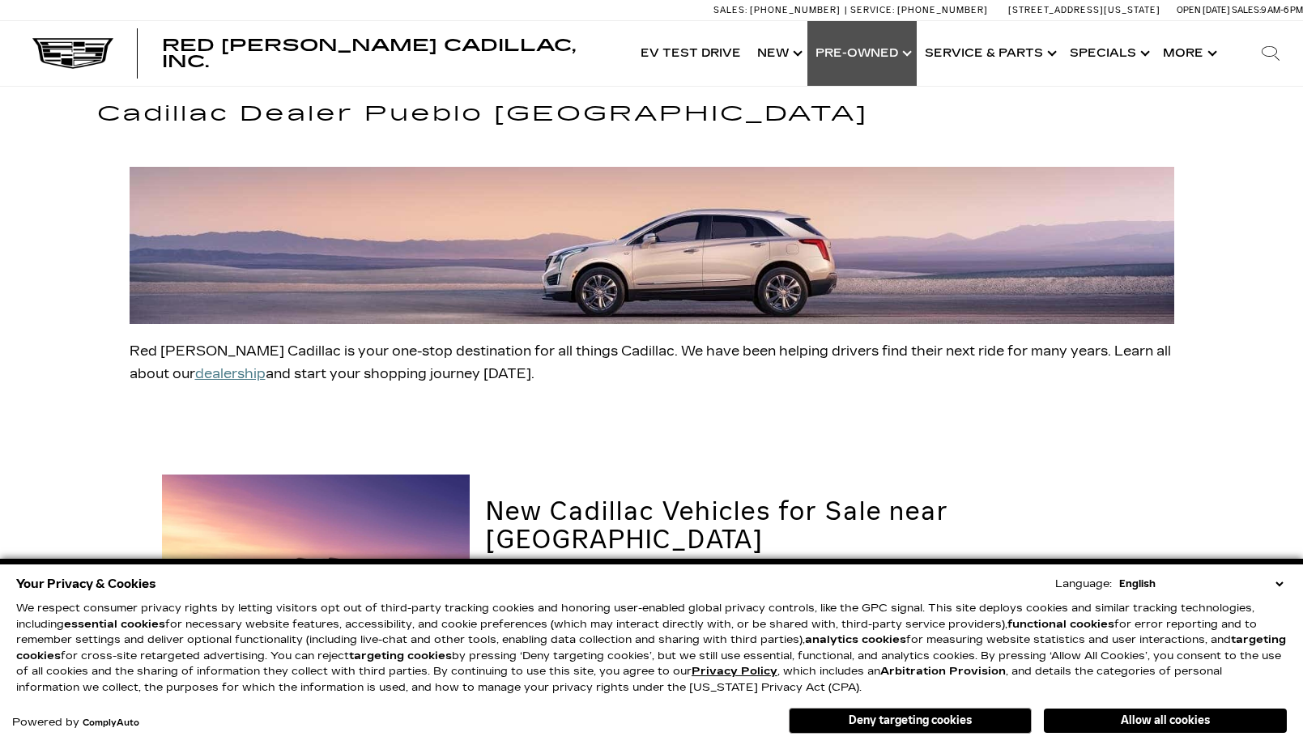
click at [875, 57] on link "Show Pre-Owned" at bounding box center [862, 53] width 109 height 65
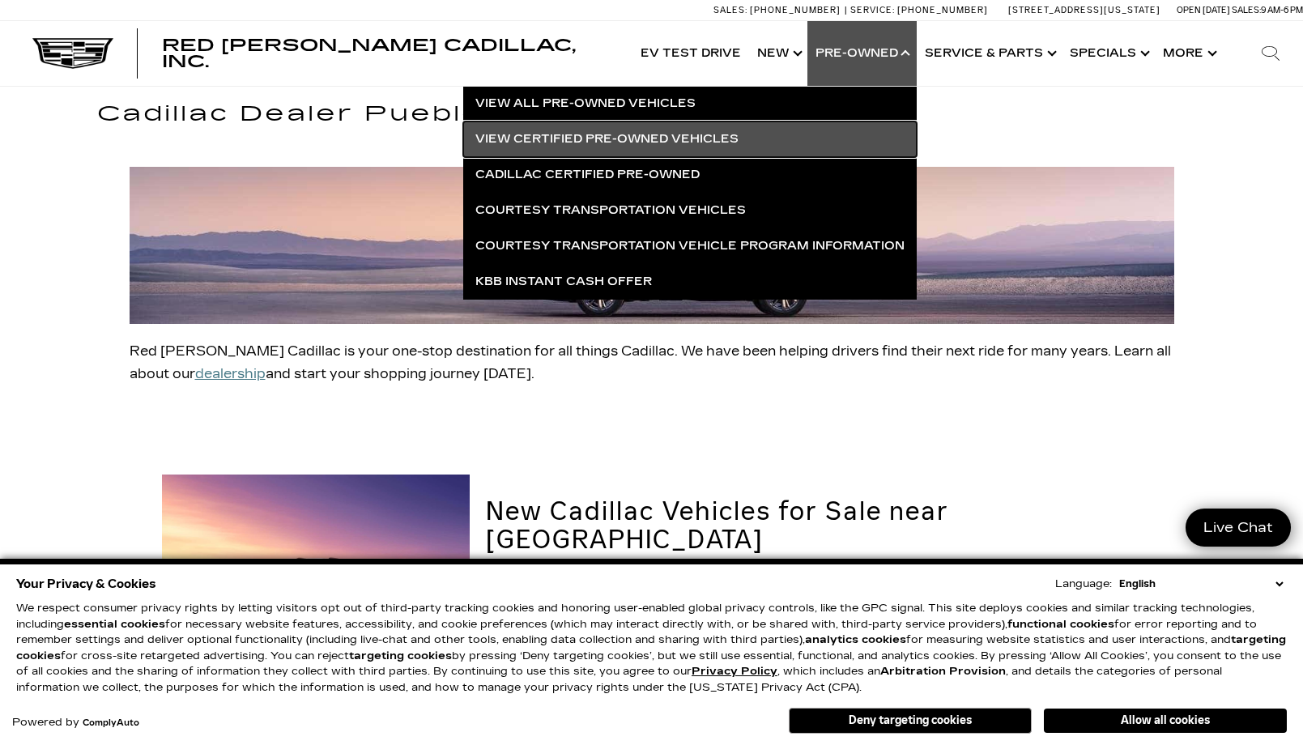
click at [621, 136] on link "View Certified Pre-Owned Vehicles" at bounding box center [690, 139] width 454 height 36
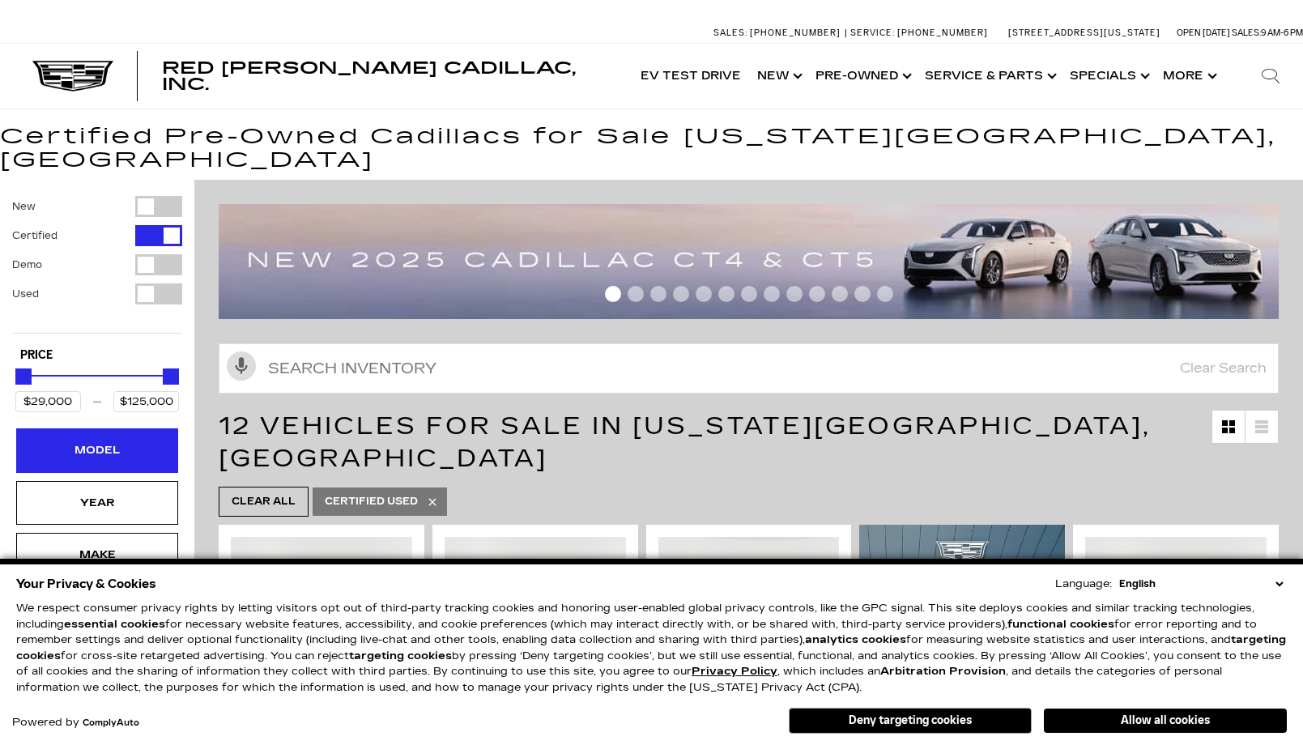
click at [105, 441] on div "Model" at bounding box center [97, 450] width 81 height 18
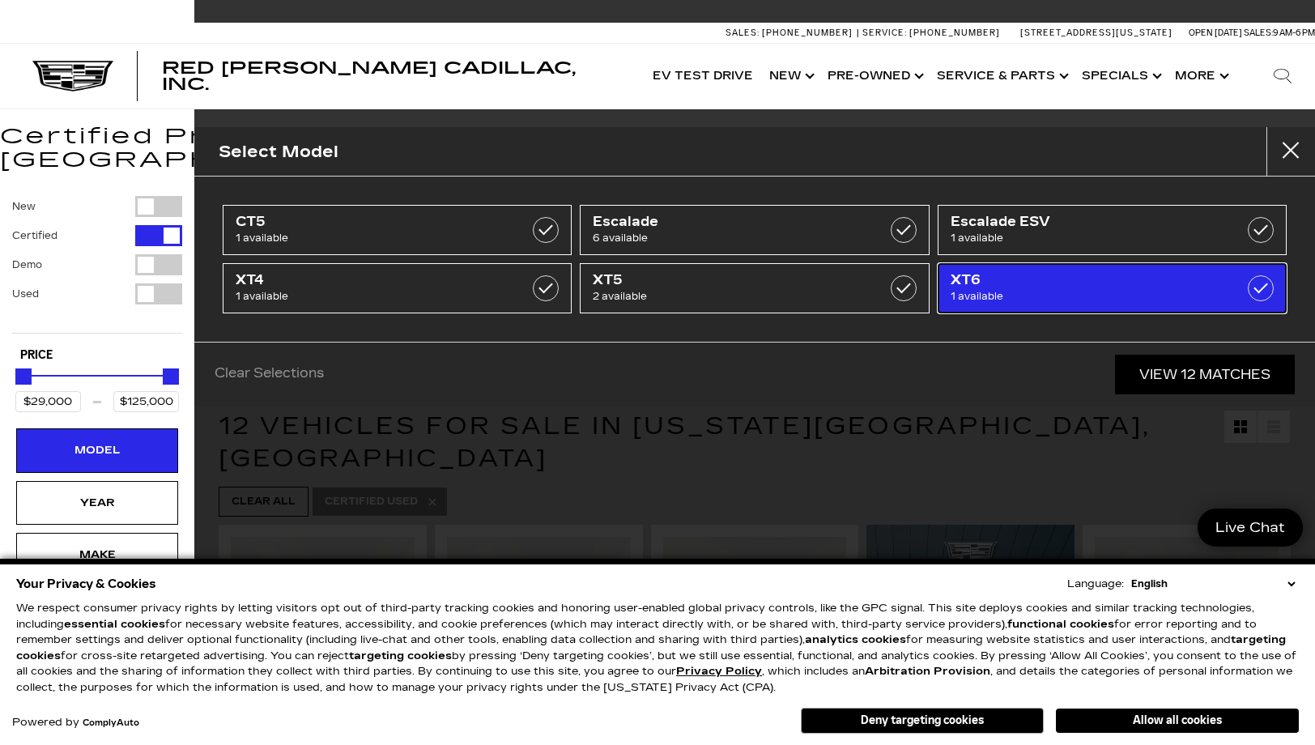
click at [1262, 292] on label at bounding box center [1261, 288] width 26 height 26
type input "$41,000"
checkbox input "true"
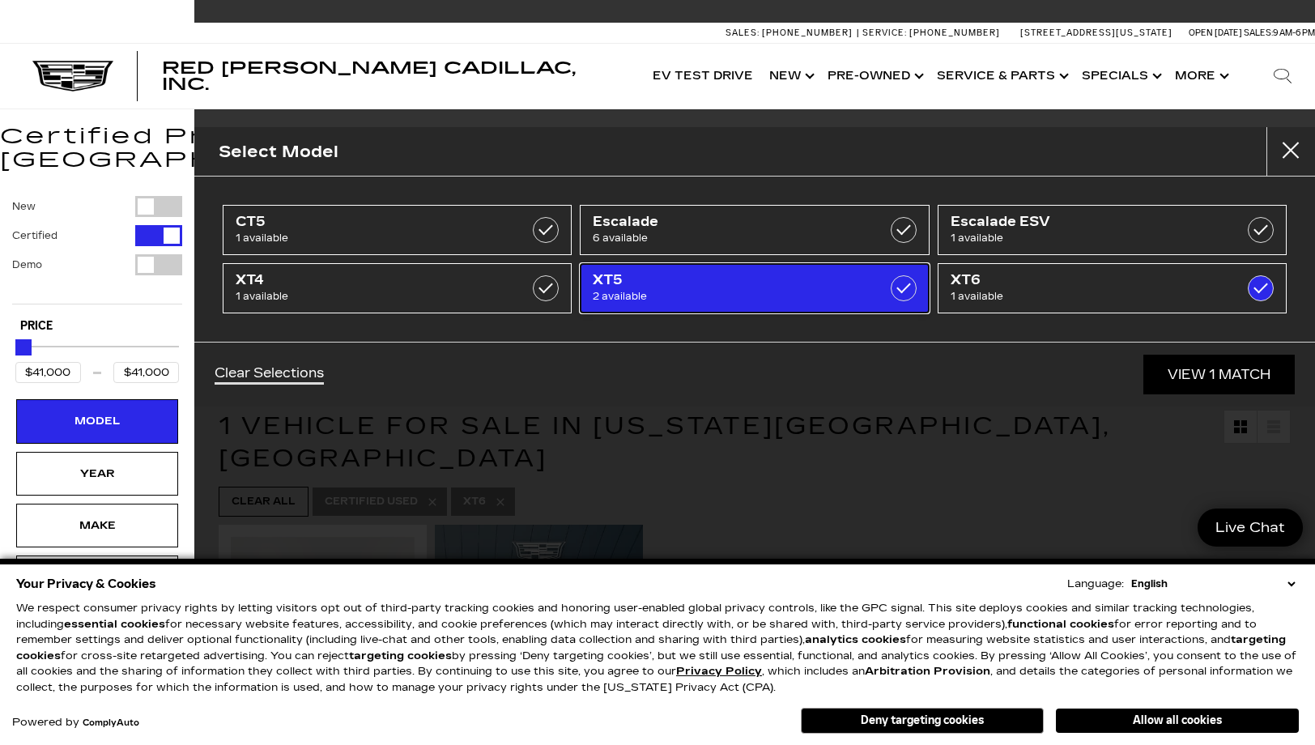
click at [912, 291] on label at bounding box center [904, 288] width 26 height 26
type input "$29,000"
checkbox input "true"
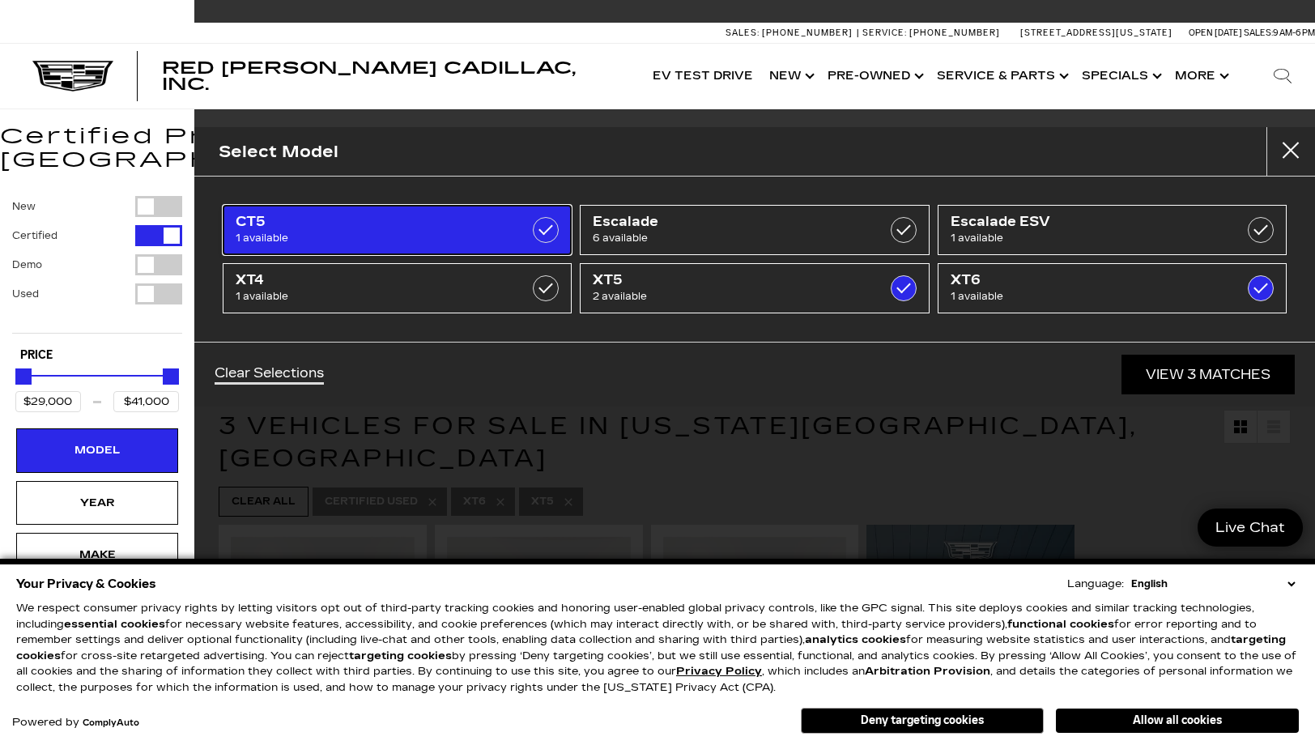
click at [546, 234] on label at bounding box center [546, 230] width 26 height 26
type input "$48,500"
checkbox input "true"
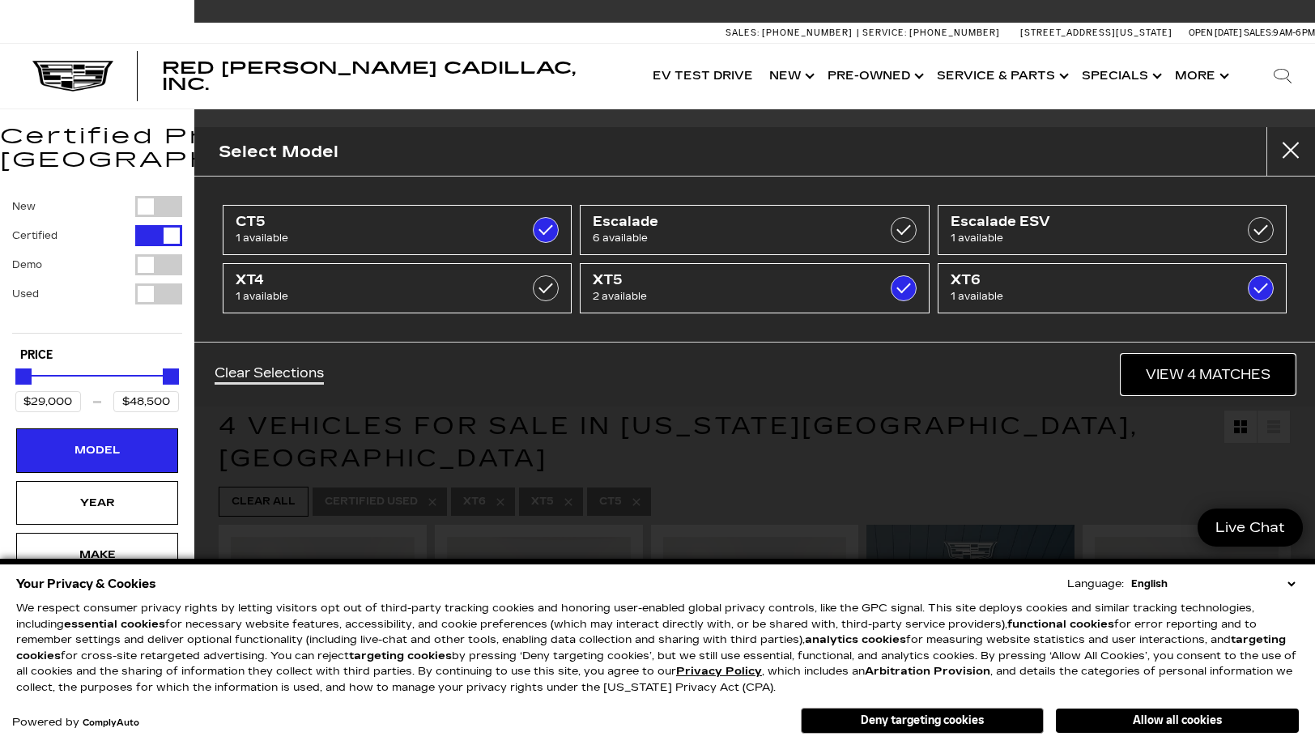
click at [1212, 371] on link "View 4 Matches" at bounding box center [1208, 375] width 173 height 40
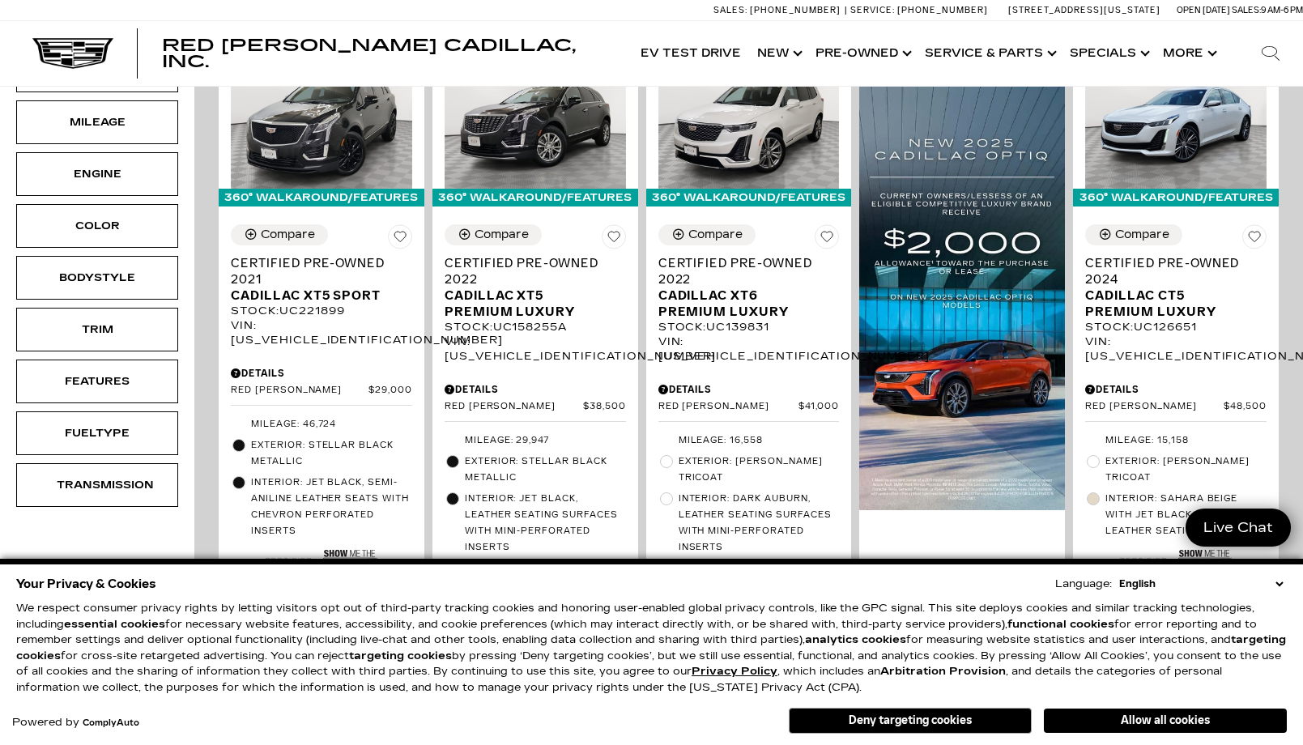
scroll to position [486, 0]
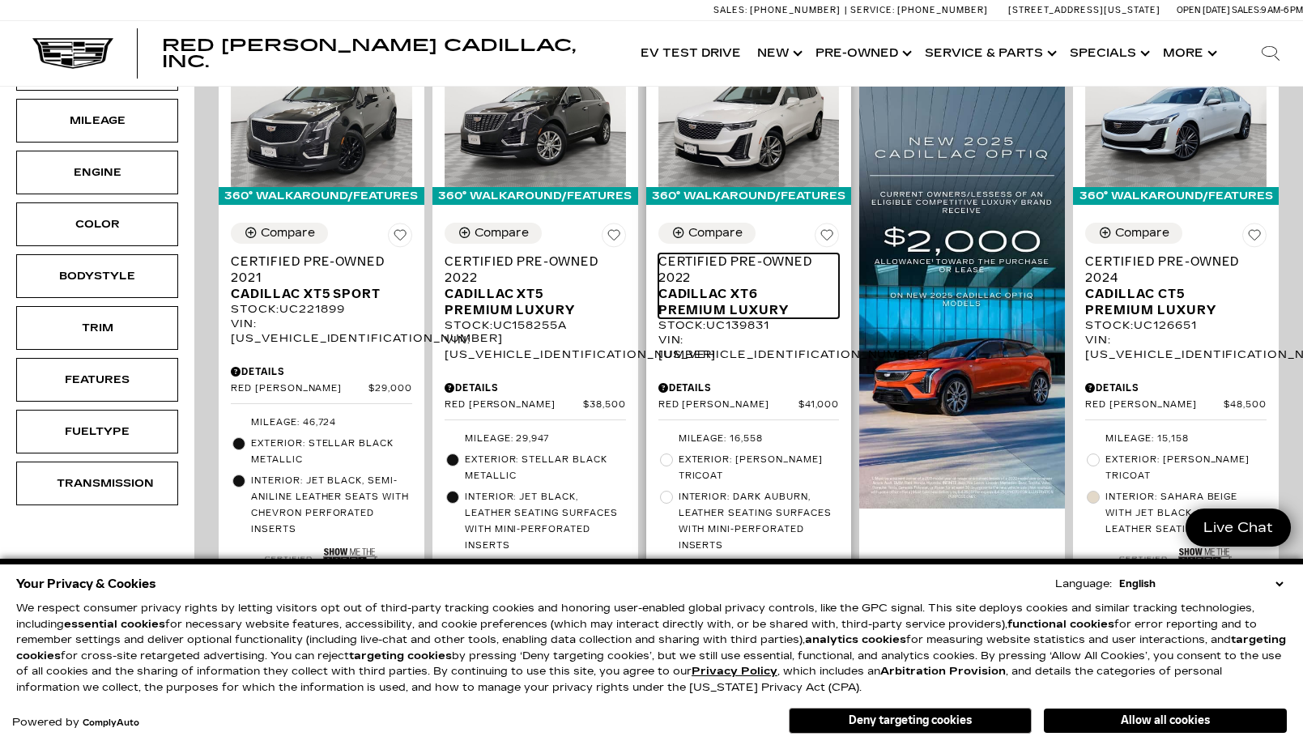
click at [753, 286] on span "Cadillac XT6 Premium Luxury" at bounding box center [743, 302] width 169 height 32
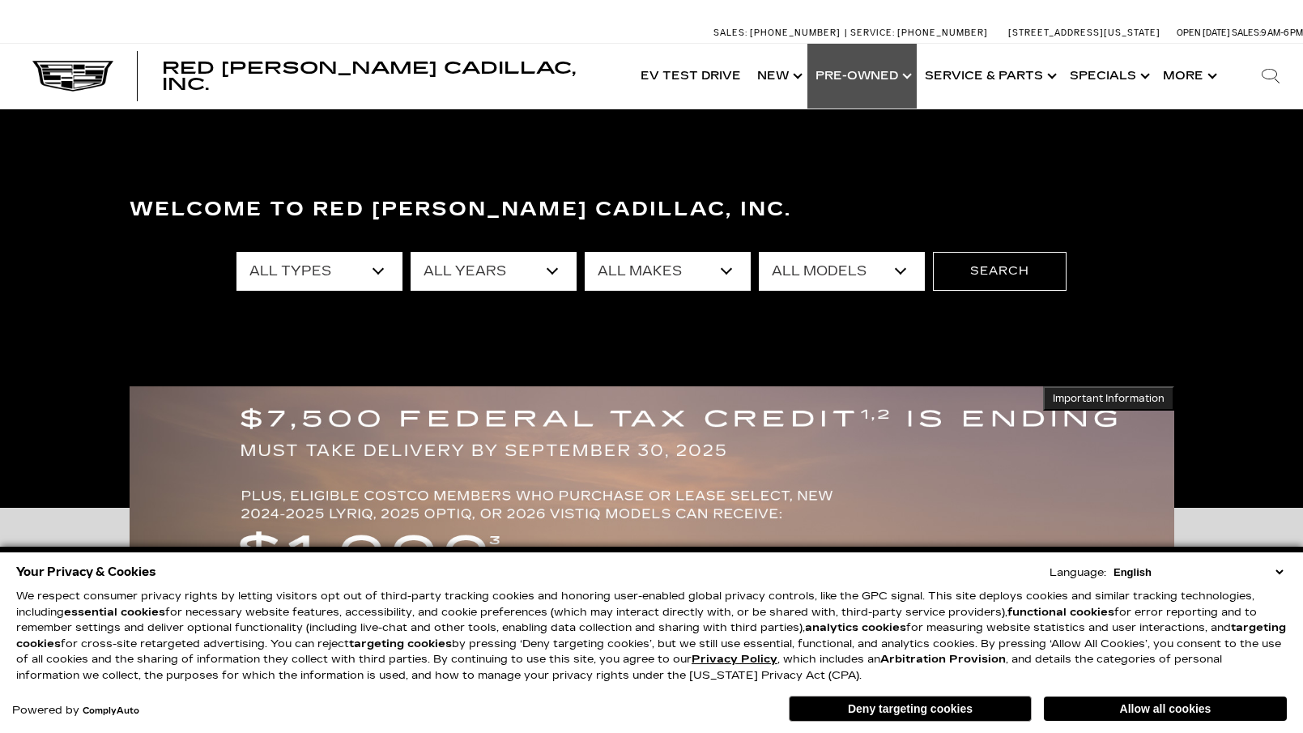
click at [862, 74] on link "Show Pre-Owned" at bounding box center [862, 76] width 109 height 65
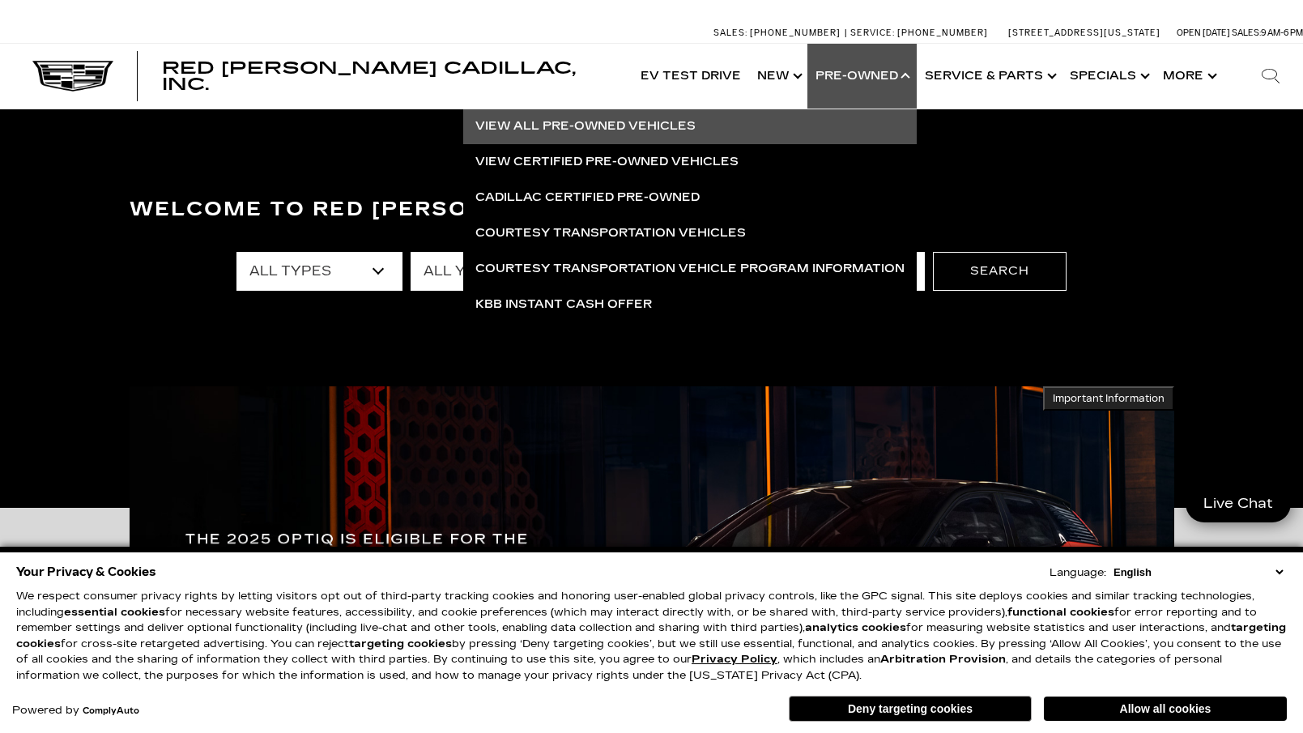
click at [630, 121] on link "View All Pre-Owned Vehicles" at bounding box center [690, 127] width 454 height 36
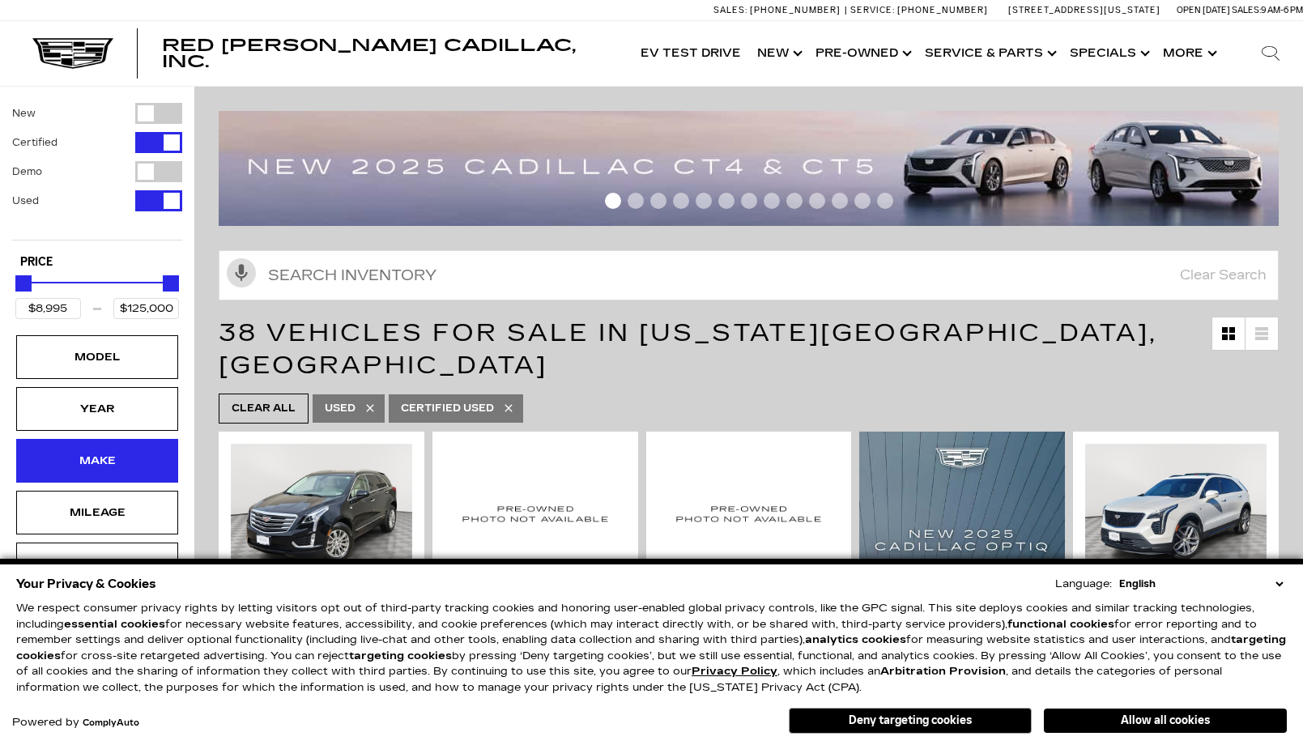
click at [121, 457] on div "Make" at bounding box center [97, 461] width 81 height 18
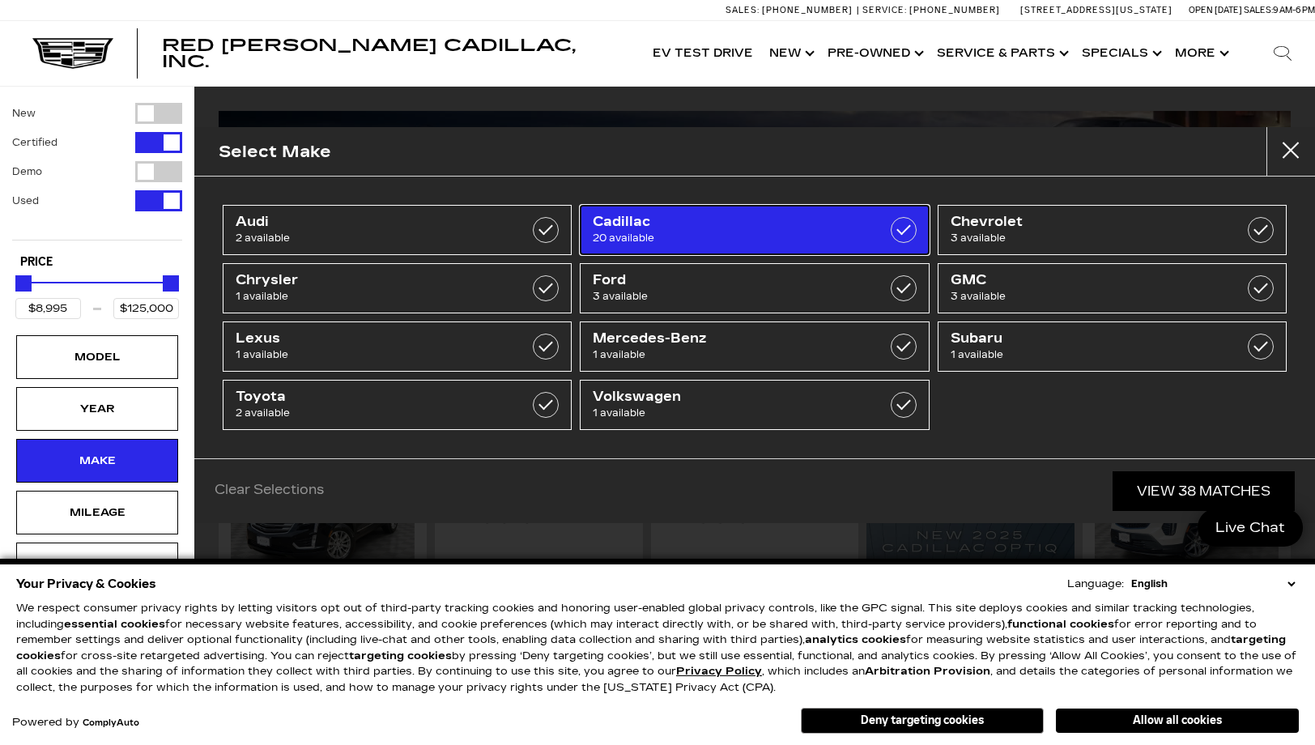
click at [905, 230] on label at bounding box center [904, 230] width 26 height 26
type input "$25,000"
checkbox input "true"
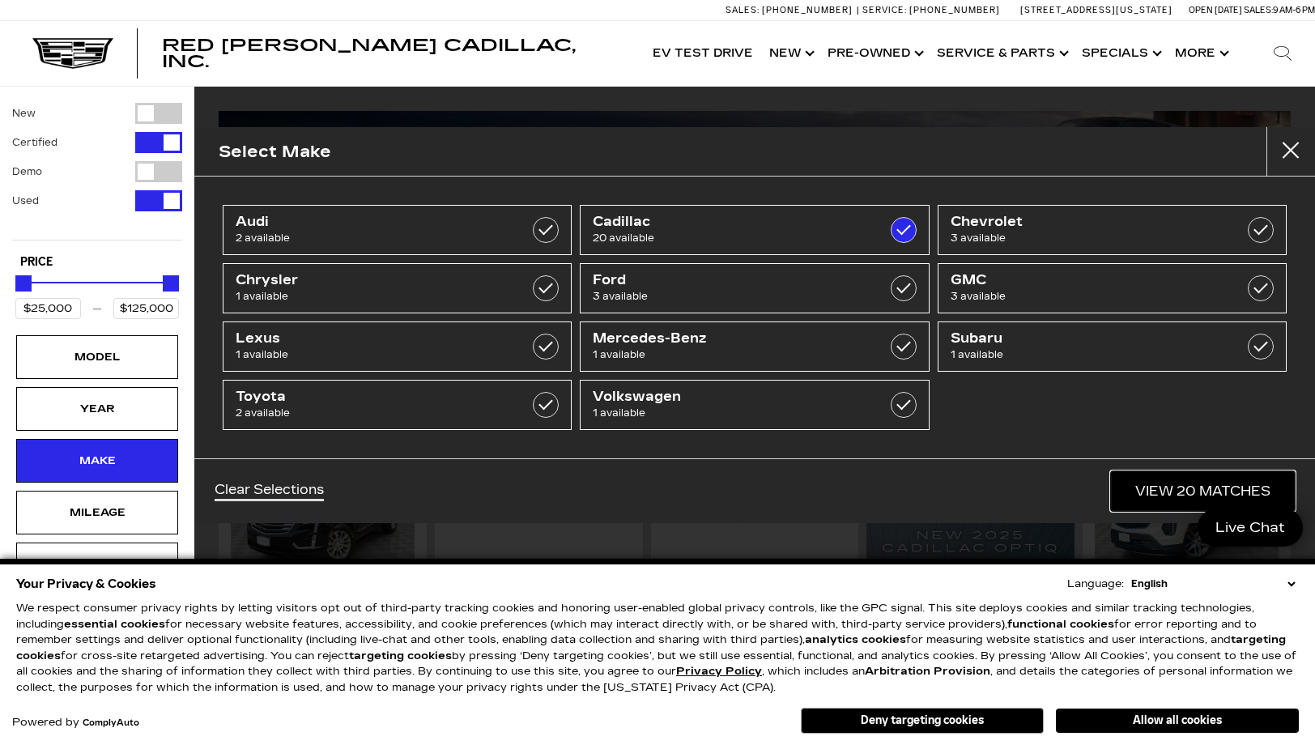
click at [1217, 489] on link "View 20 Matches" at bounding box center [1203, 491] width 184 height 40
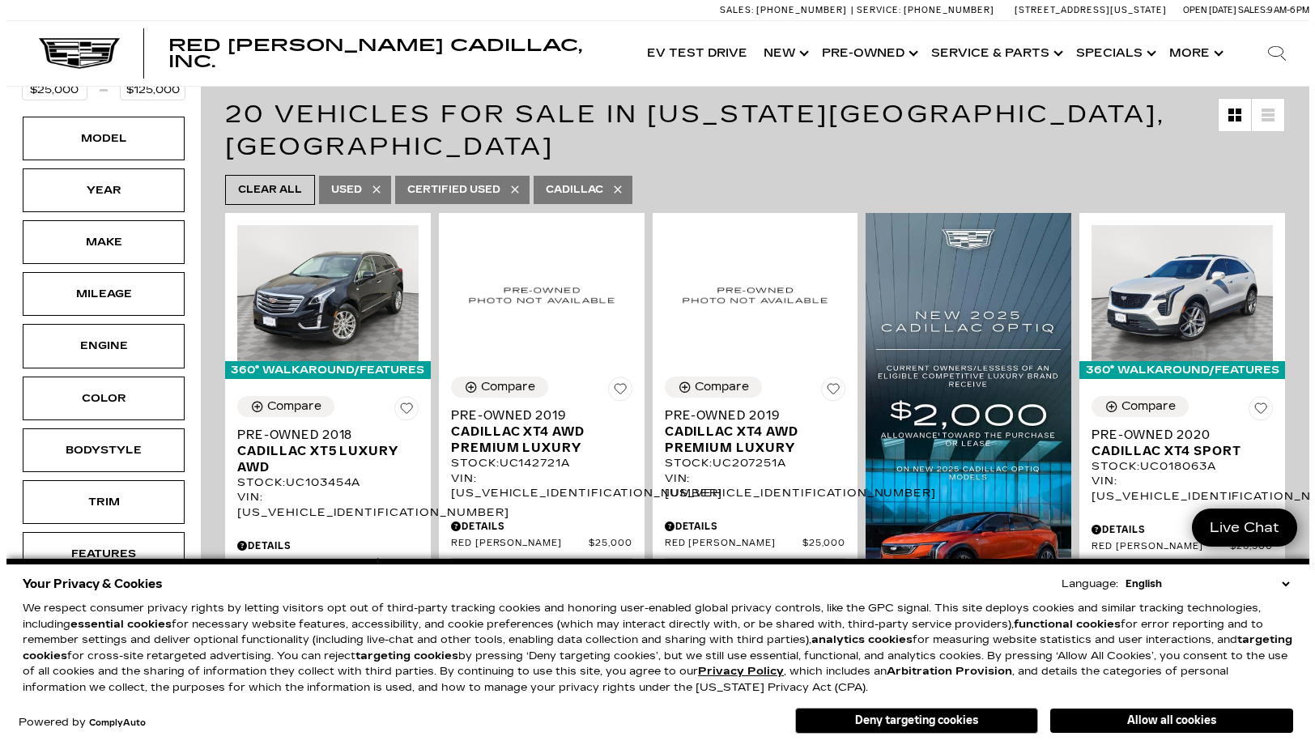
scroll to position [243, 0]
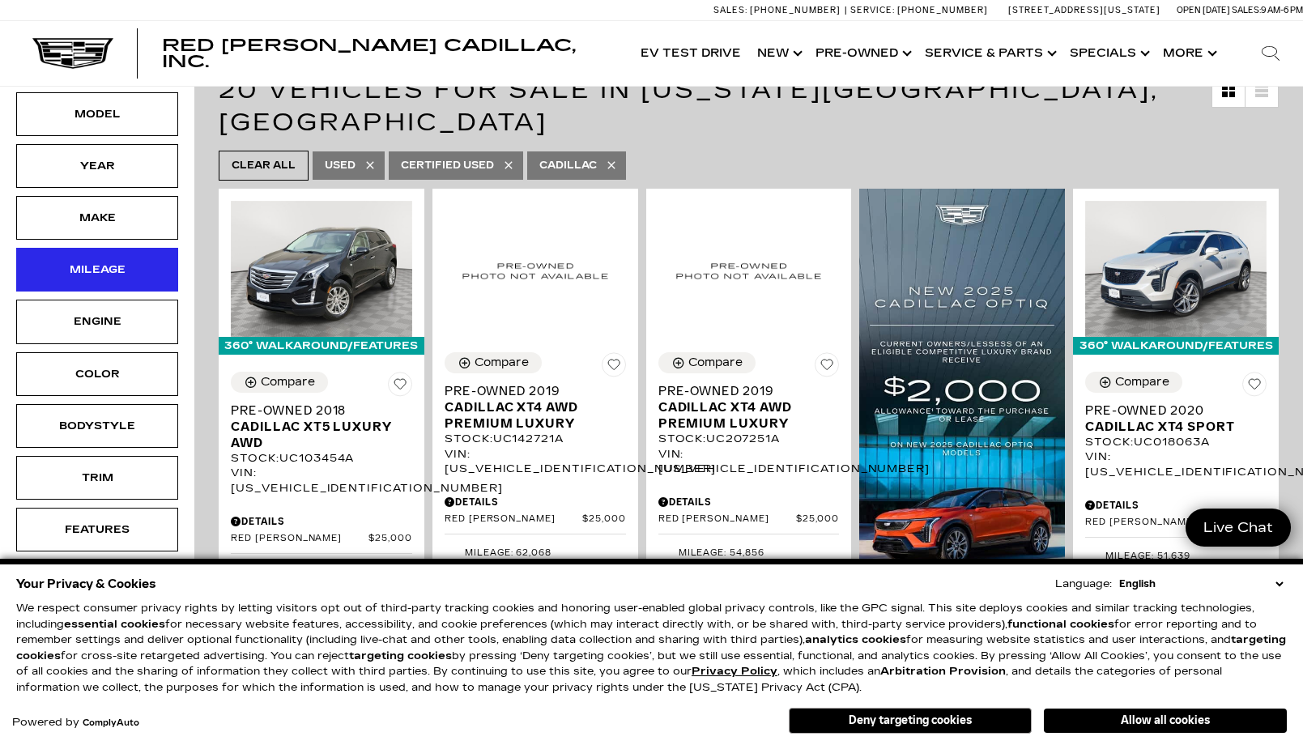
click at [110, 262] on div "Mileage" at bounding box center [97, 270] width 81 height 18
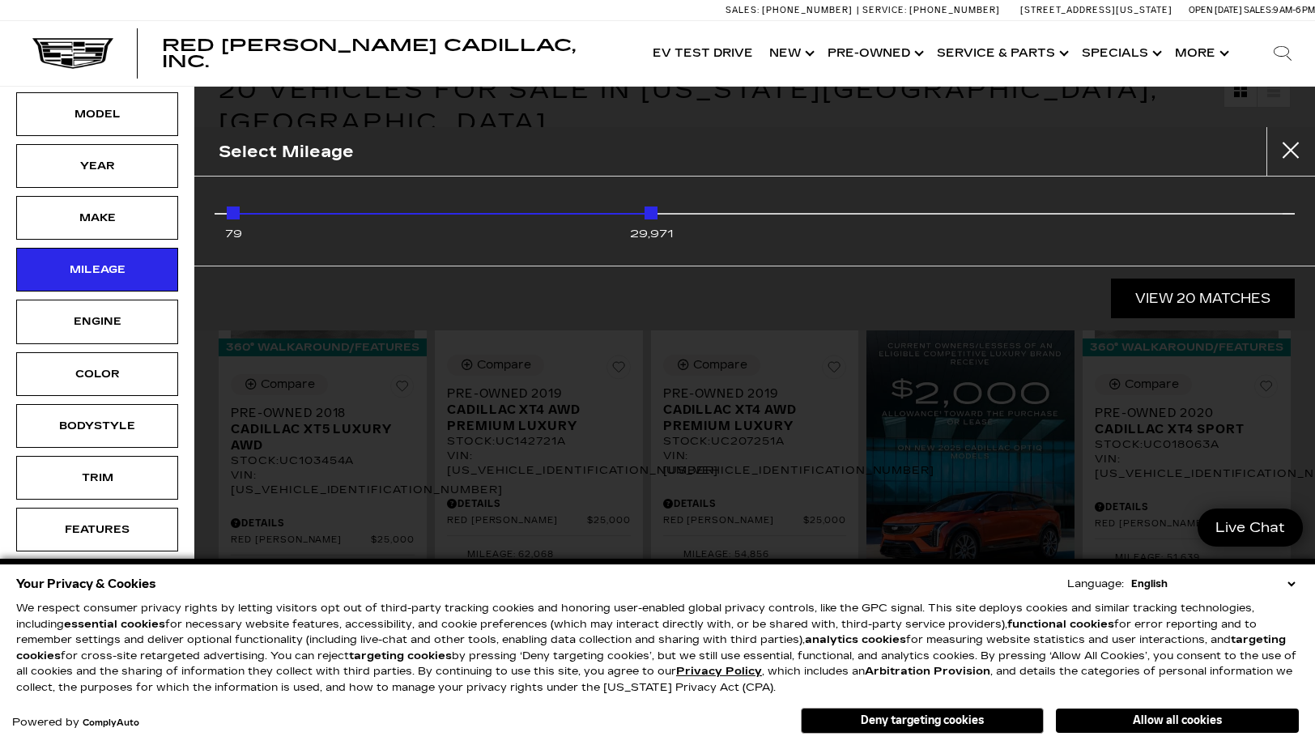
drag, startPoint x: 1285, startPoint y: 213, endPoint x: 676, endPoint y: 213, distance: 609.1
click at [676, 213] on div "79 29,971" at bounding box center [755, 217] width 1056 height 32
type input "$29,500"
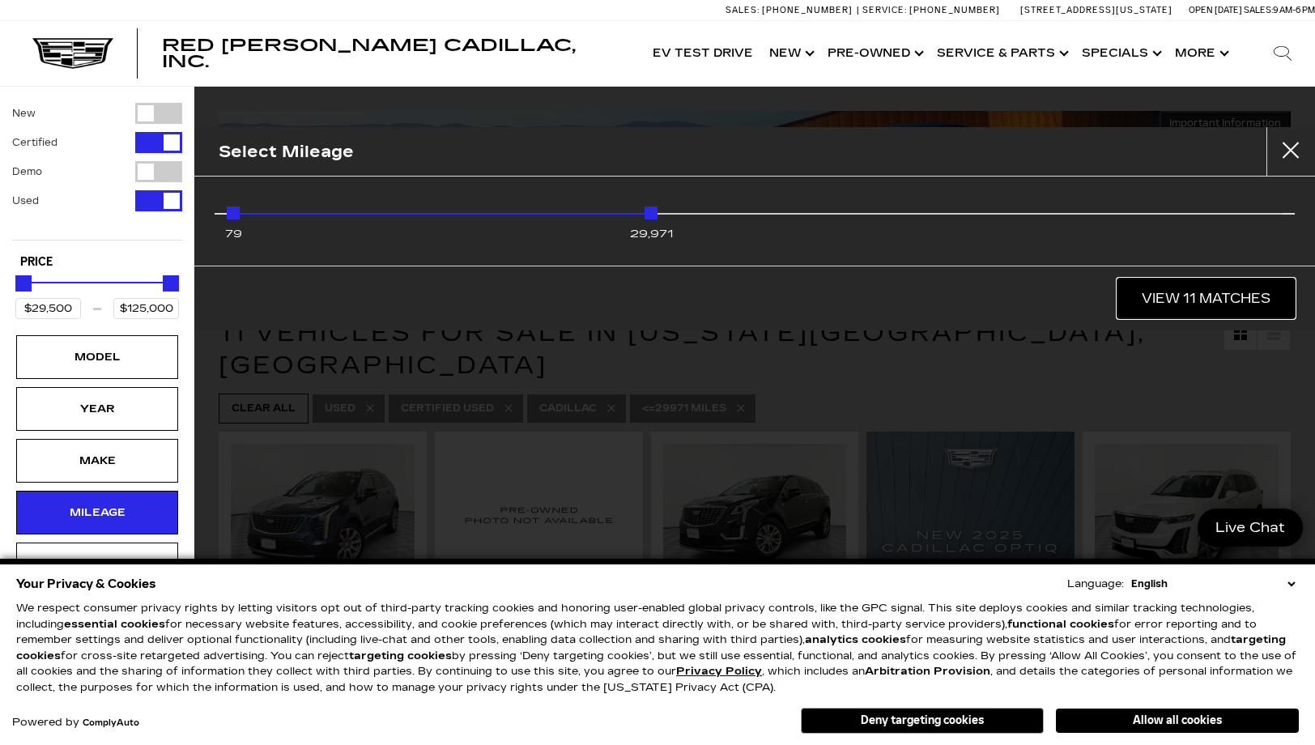
click at [1199, 292] on link "View 11 Matches" at bounding box center [1206, 299] width 177 height 40
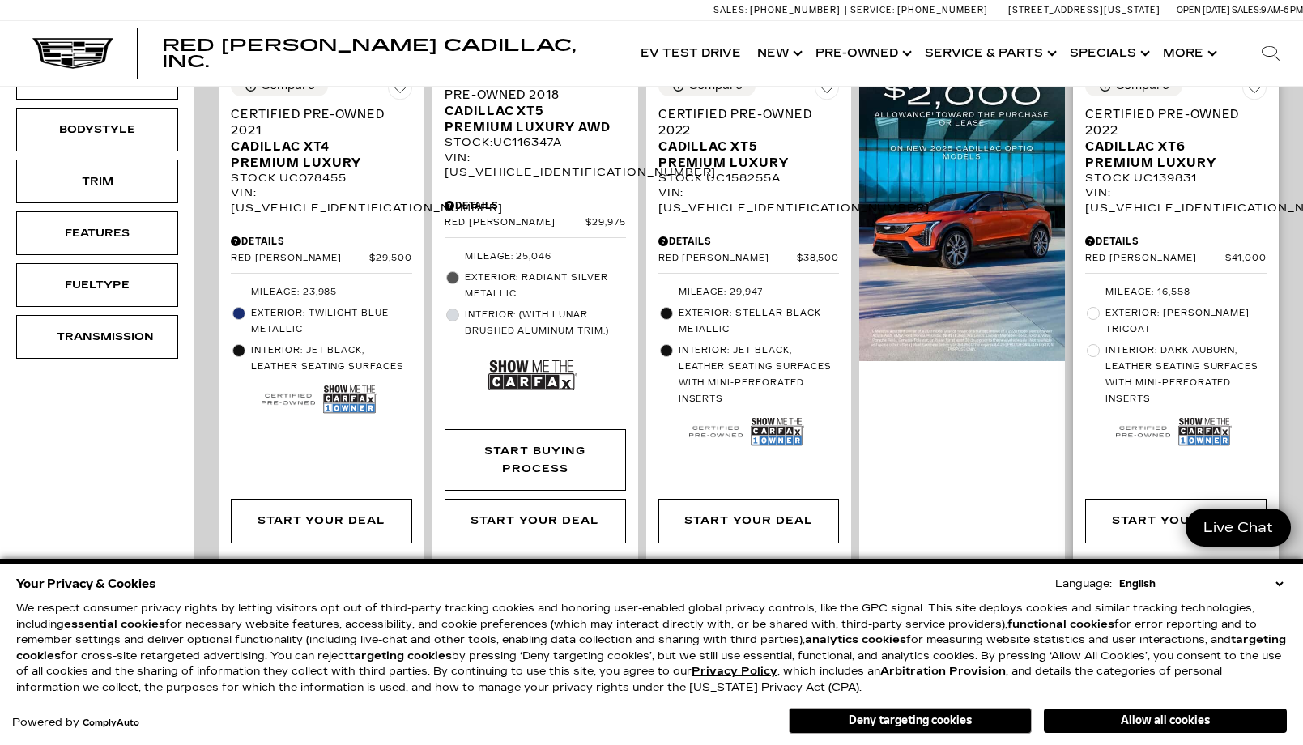
scroll to position [243, 0]
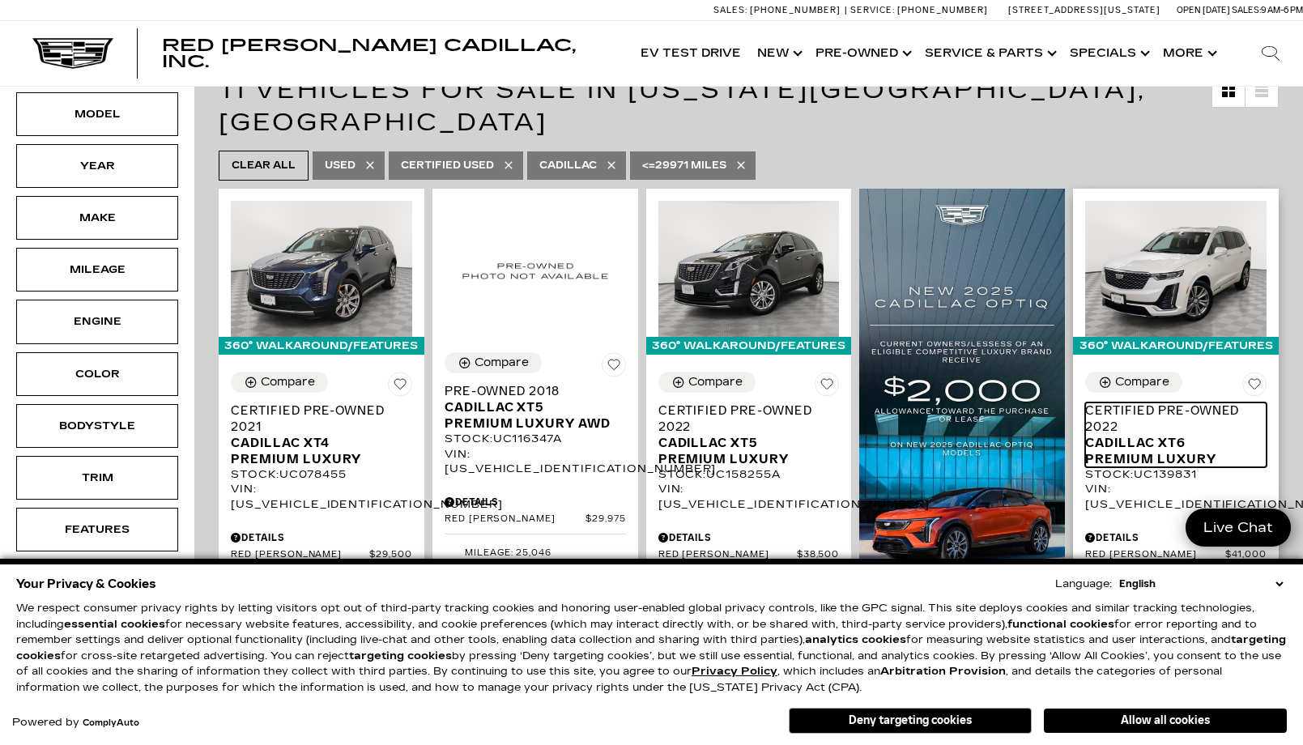
click at [1193, 435] on span "Cadillac XT6 Premium Luxury" at bounding box center [1169, 451] width 169 height 32
